Goal: Task Accomplishment & Management: Use online tool/utility

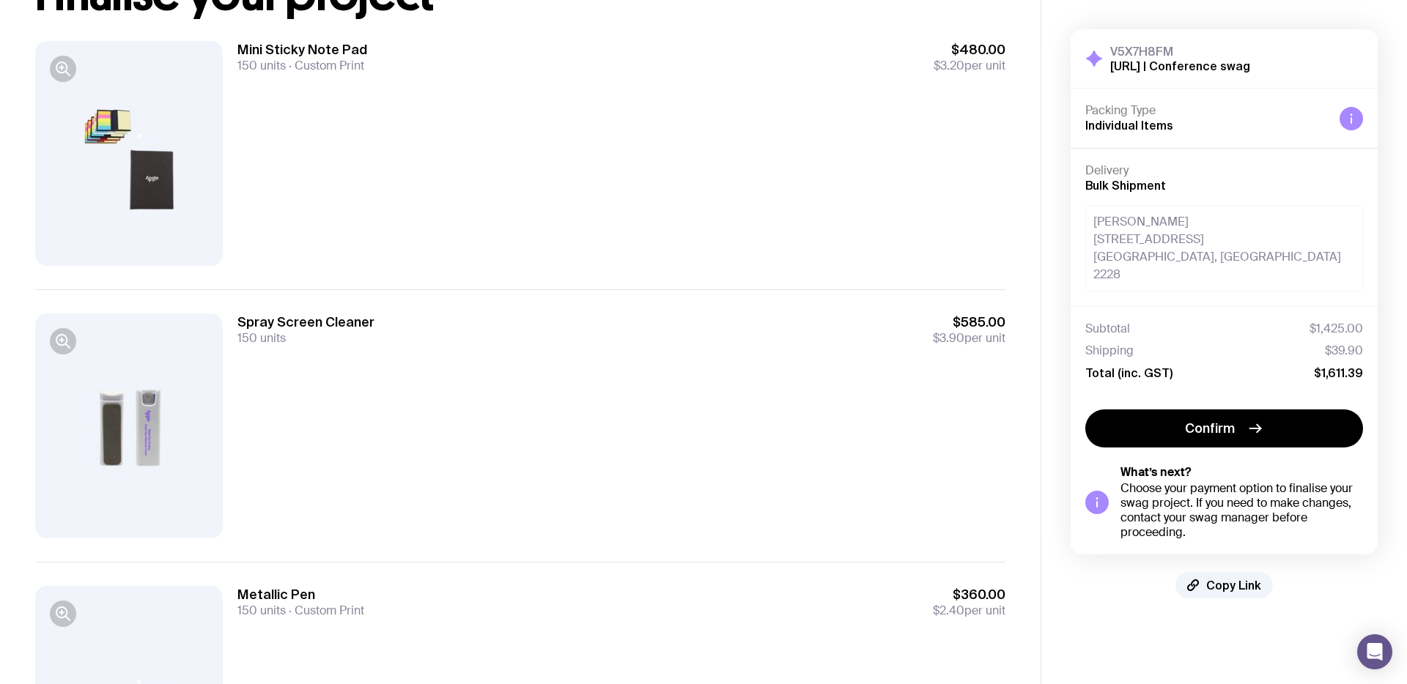
scroll to position [227, 0]
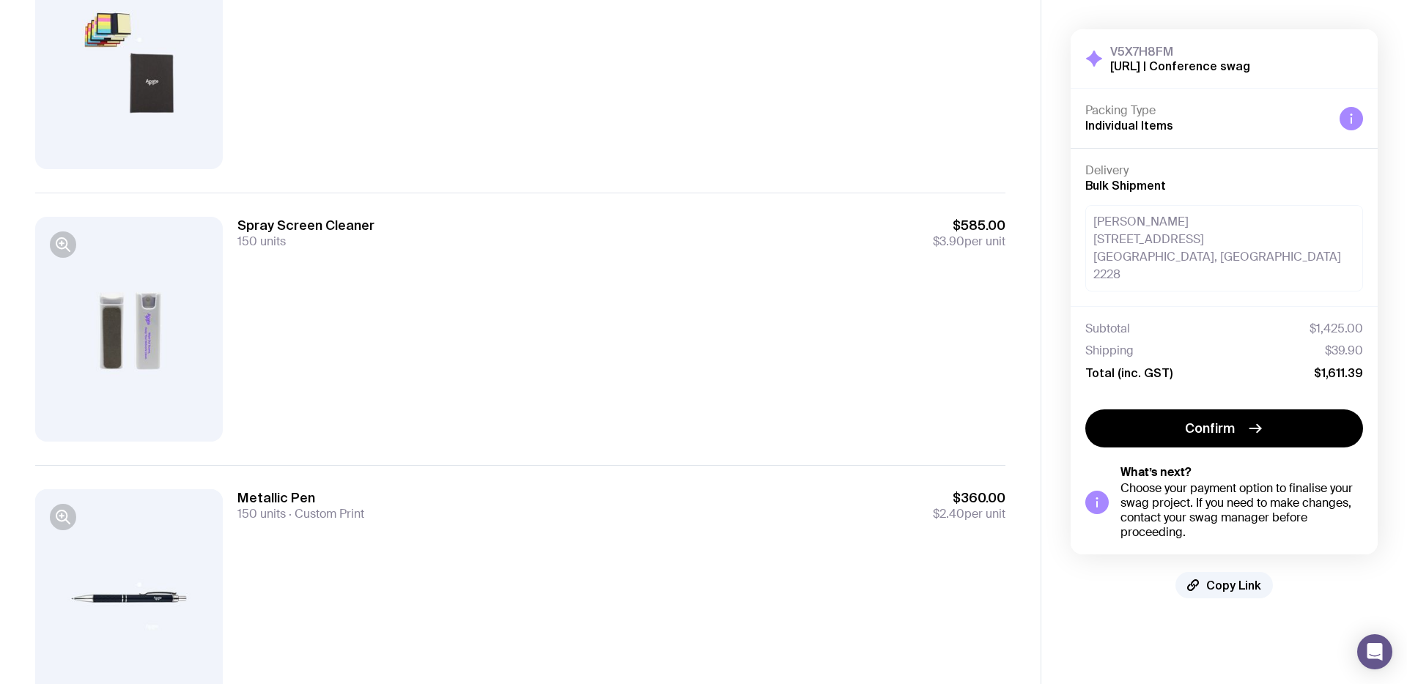
click at [140, 323] on div at bounding box center [129, 329] width 188 height 225
click at [67, 248] on icon "button" at bounding box center [67, 249] width 4 height 4
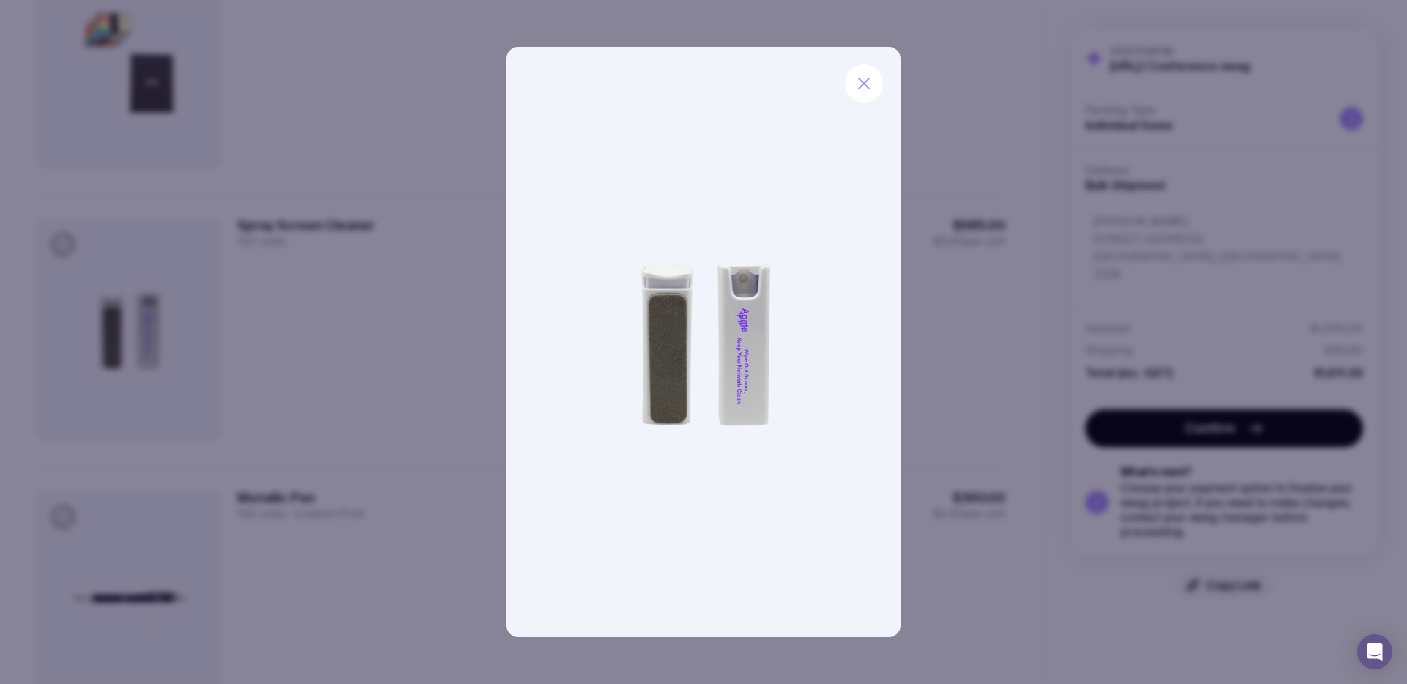
click at [744, 337] on img at bounding box center [702, 342] width 393 height 591
click at [963, 375] on div at bounding box center [703, 342] width 1407 height 684
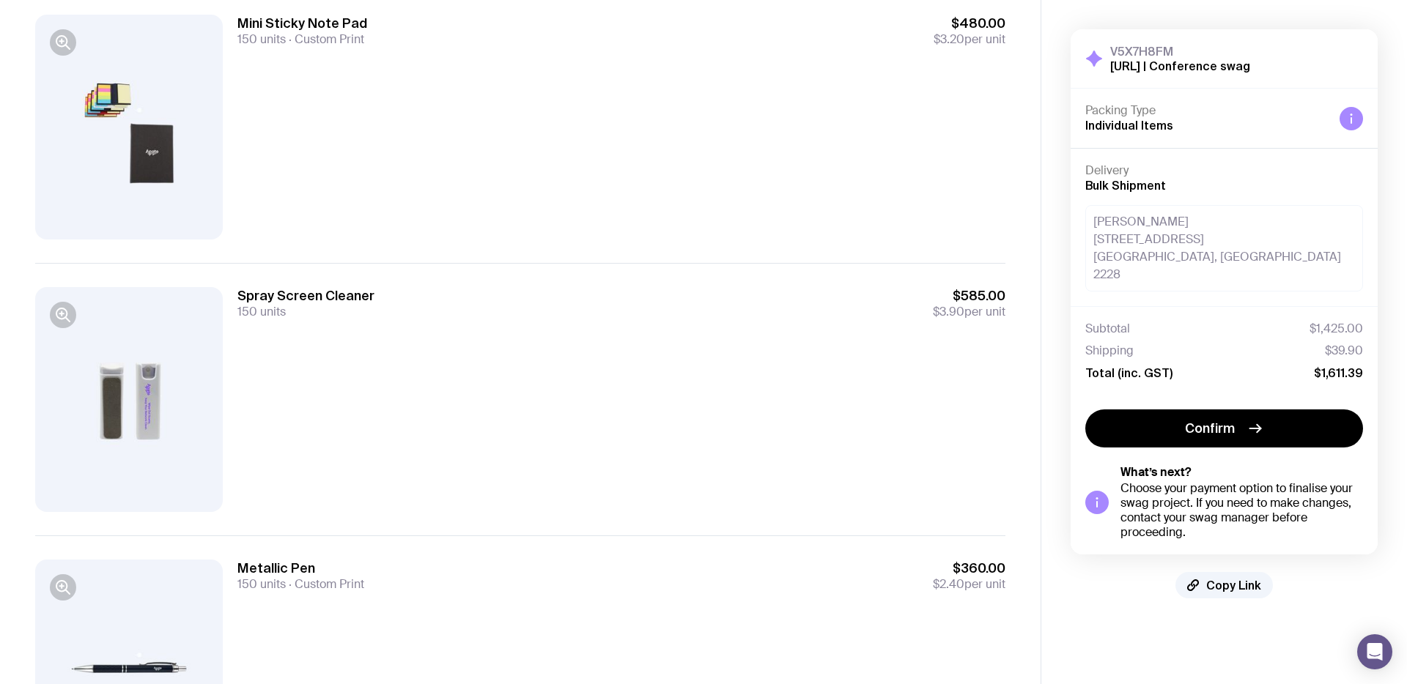
scroll to position [155, 0]
